Goal: Find contact information: Obtain details needed to contact an individual or organization

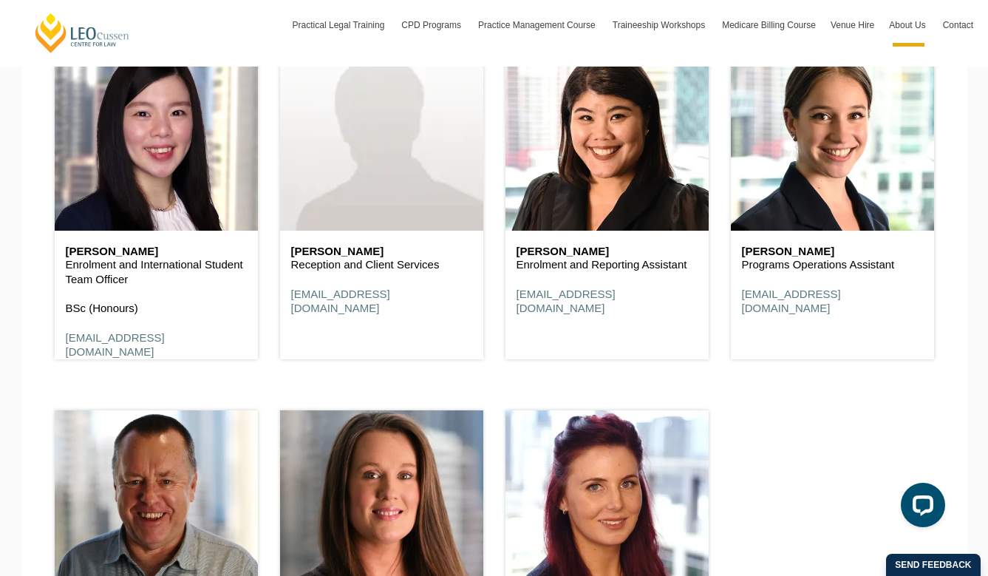
scroll to position [5135, 0]
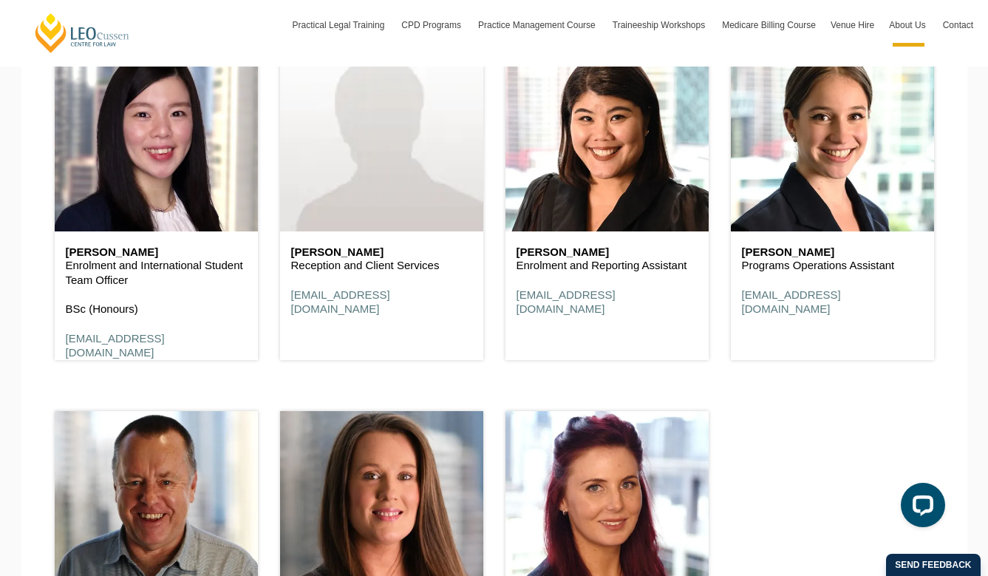
drag, startPoint x: 515, startPoint y: 251, endPoint x: 619, endPoint y: 248, distance: 103.5
click at [619, 248] on div "Liah Comelert Enrolment and Reporting Assistant lcomelert@leocussen.edu.au" at bounding box center [606, 281] width 203 height 100
copy h6 "Liah Comelert"
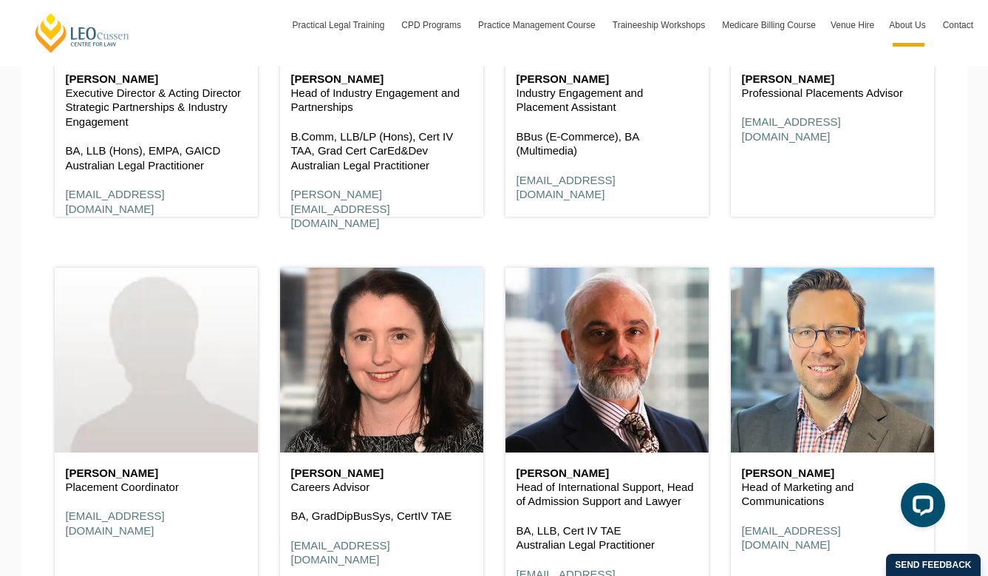
scroll to position [6131, 0]
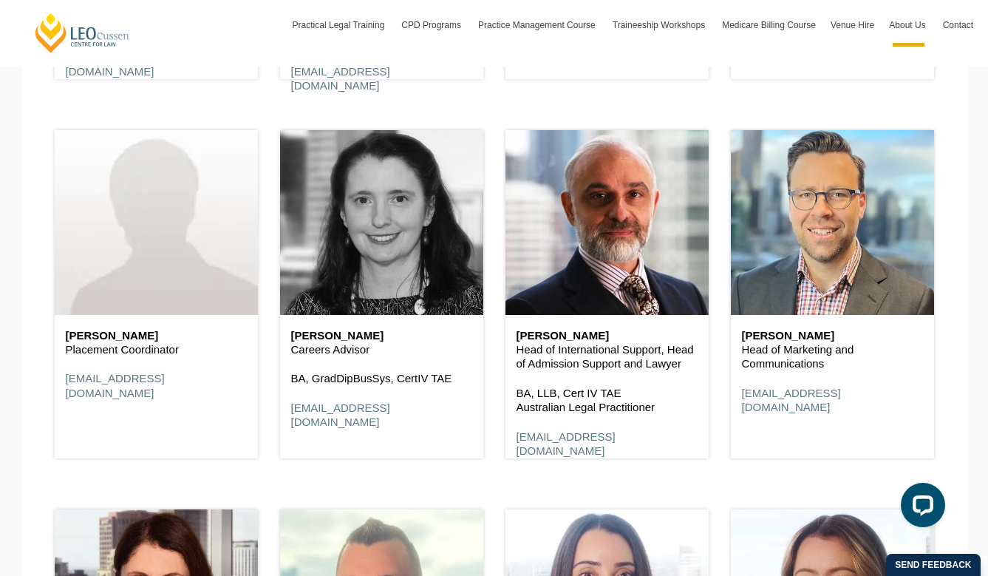
click at [378, 273] on header at bounding box center [381, 222] width 203 height 185
